Goal: Check status: Check status

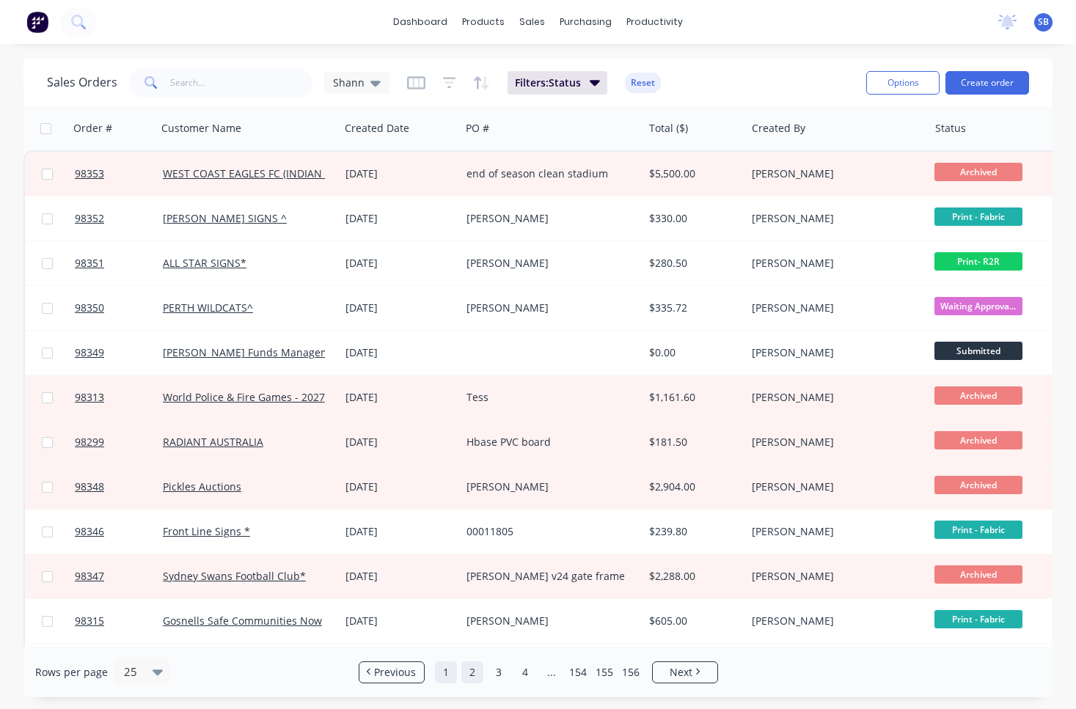
click at [442, 673] on link "1" at bounding box center [446, 673] width 22 height 22
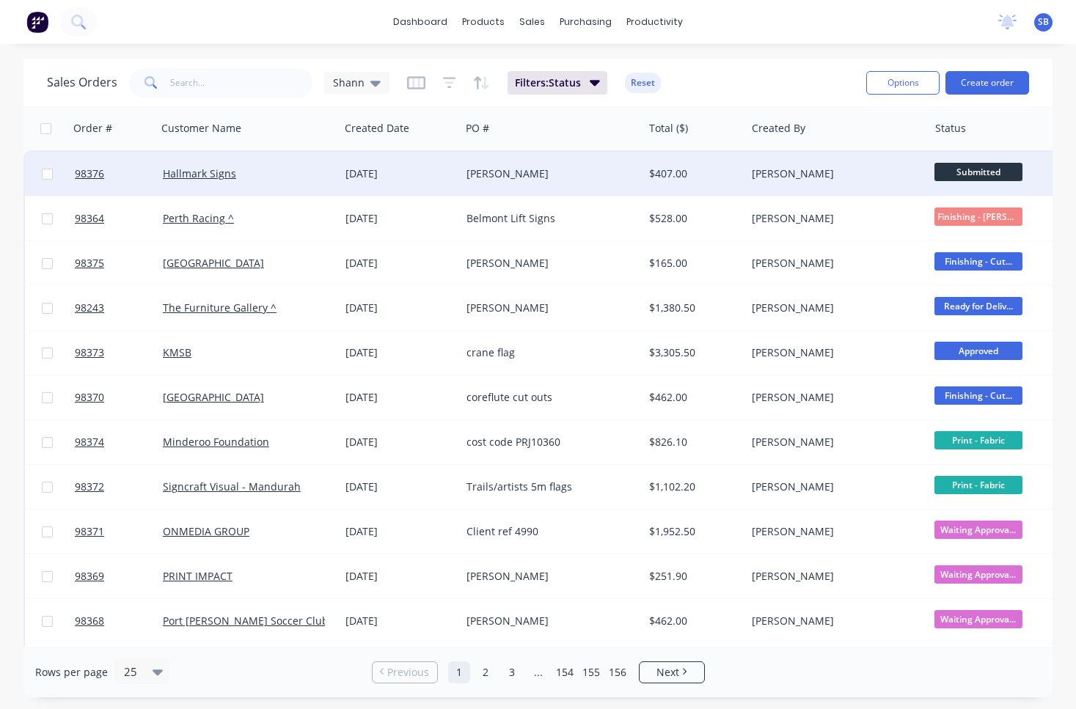
click at [535, 180] on div "[PERSON_NAME]" at bounding box center [547, 173] width 162 height 15
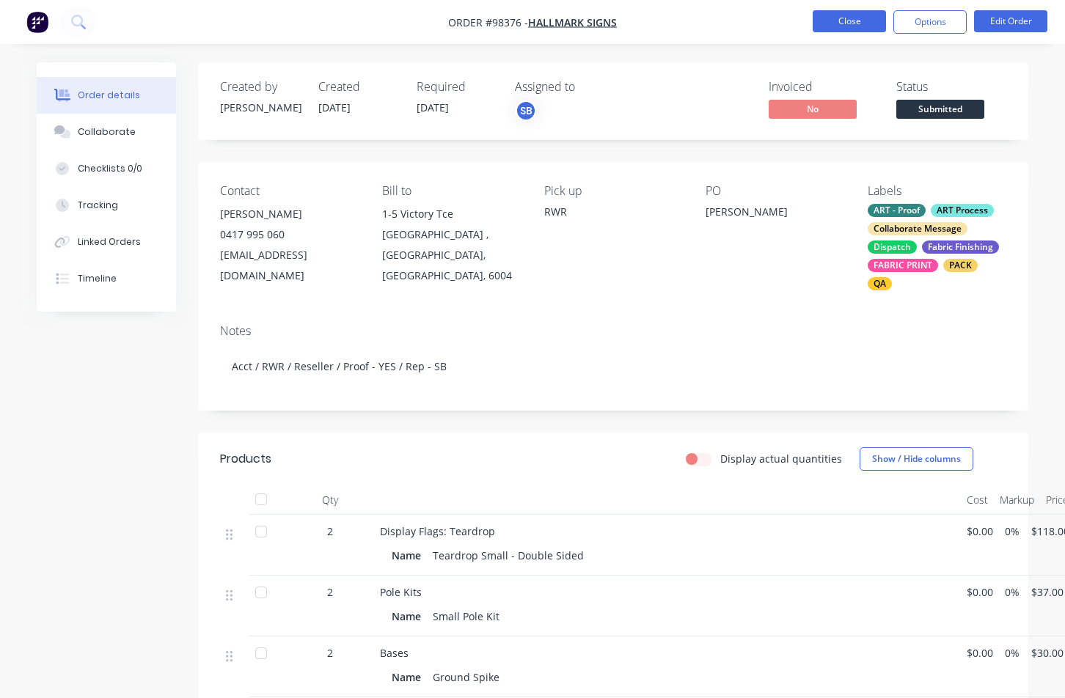
click at [852, 15] on button "Close" at bounding box center [849, 21] width 73 height 22
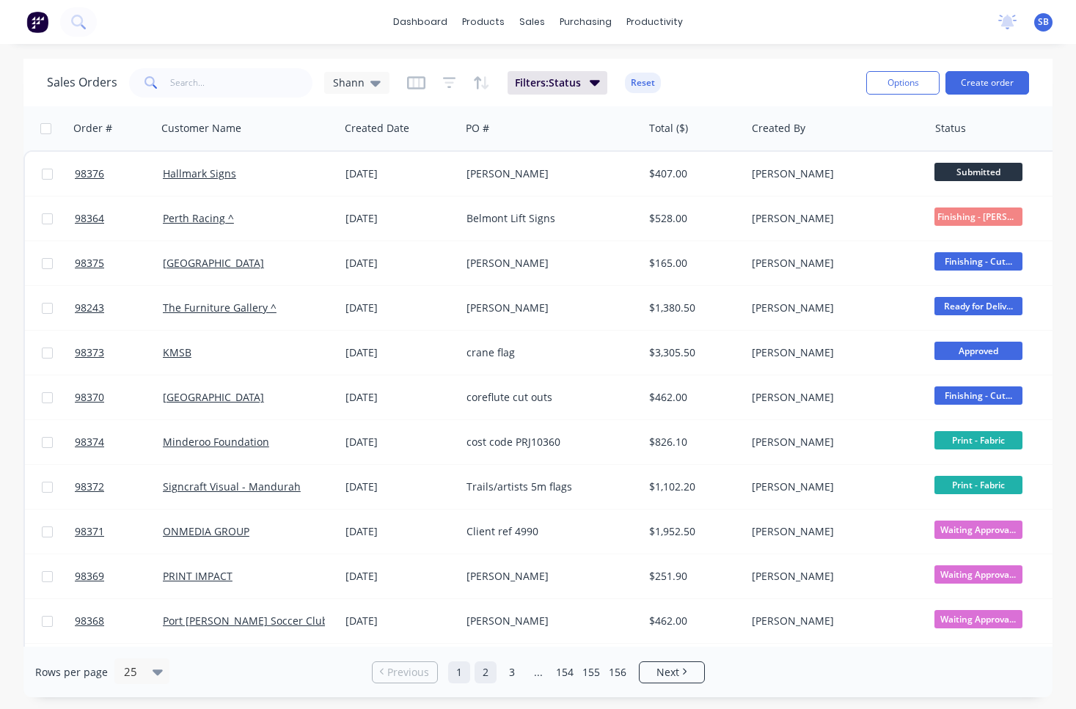
click at [486, 674] on link "2" at bounding box center [486, 673] width 22 height 22
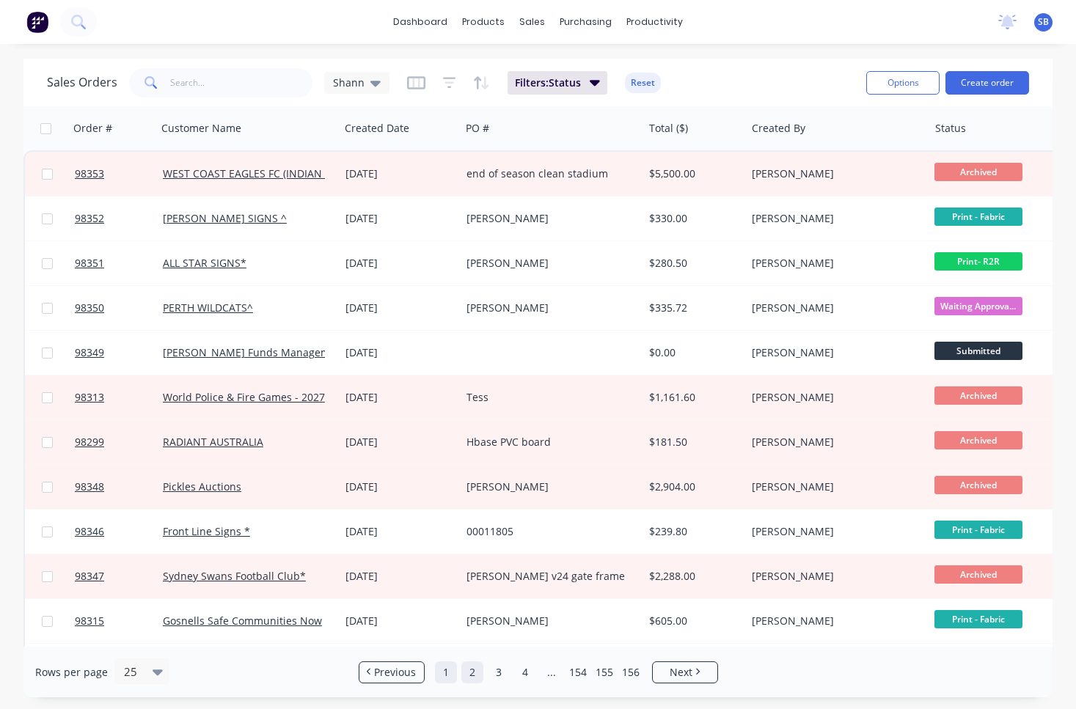
click at [451, 674] on link "1" at bounding box center [446, 673] width 22 height 22
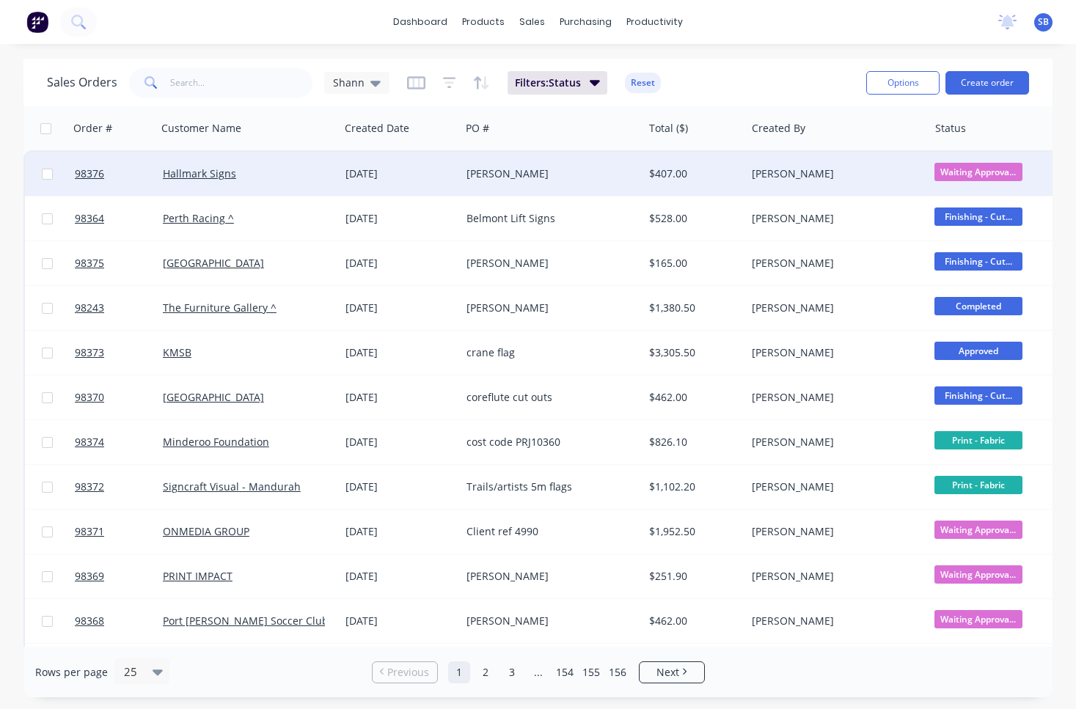
click at [517, 178] on div "[PERSON_NAME]" at bounding box center [547, 173] width 162 height 15
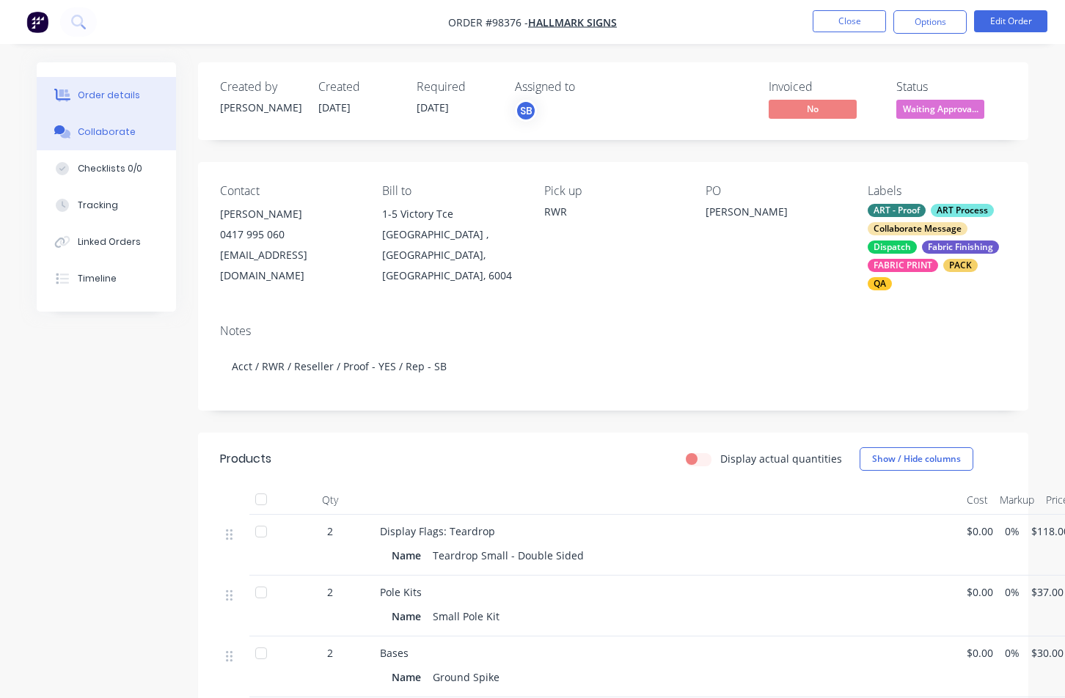
click at [150, 135] on button "Collaborate" at bounding box center [106, 132] width 139 height 37
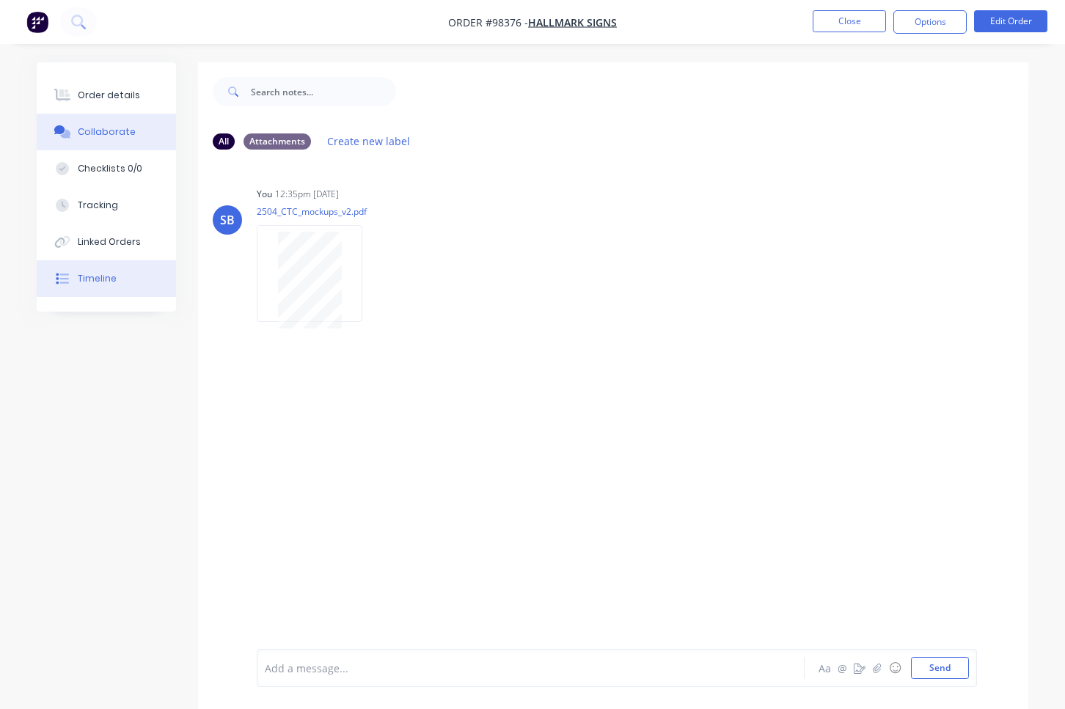
click at [133, 276] on button "Timeline" at bounding box center [106, 278] width 139 height 37
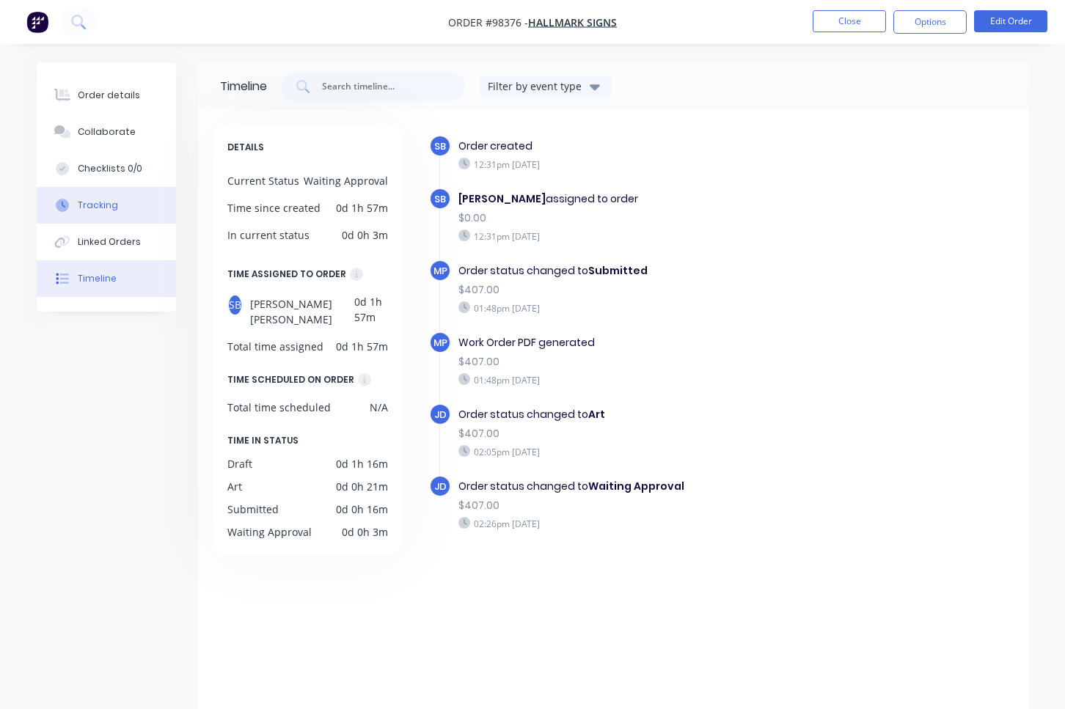
click at [121, 203] on button "Tracking" at bounding box center [106, 205] width 139 height 37
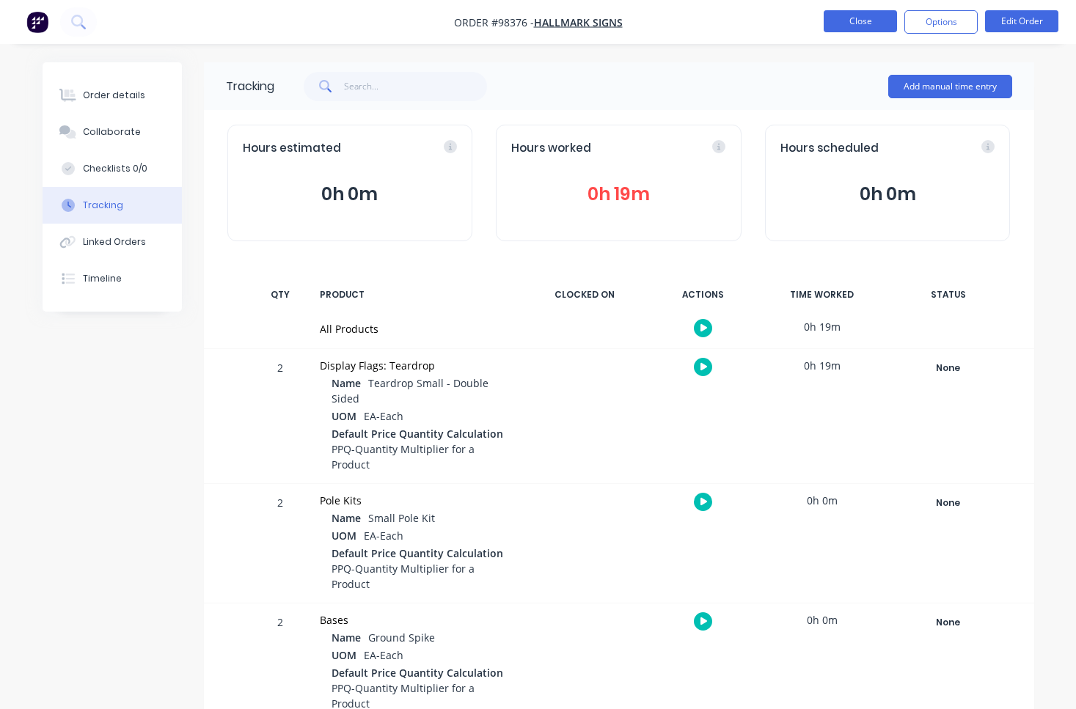
click at [849, 20] on button "Close" at bounding box center [860, 21] width 73 height 22
